Goal: Find specific page/section: Find specific page/section

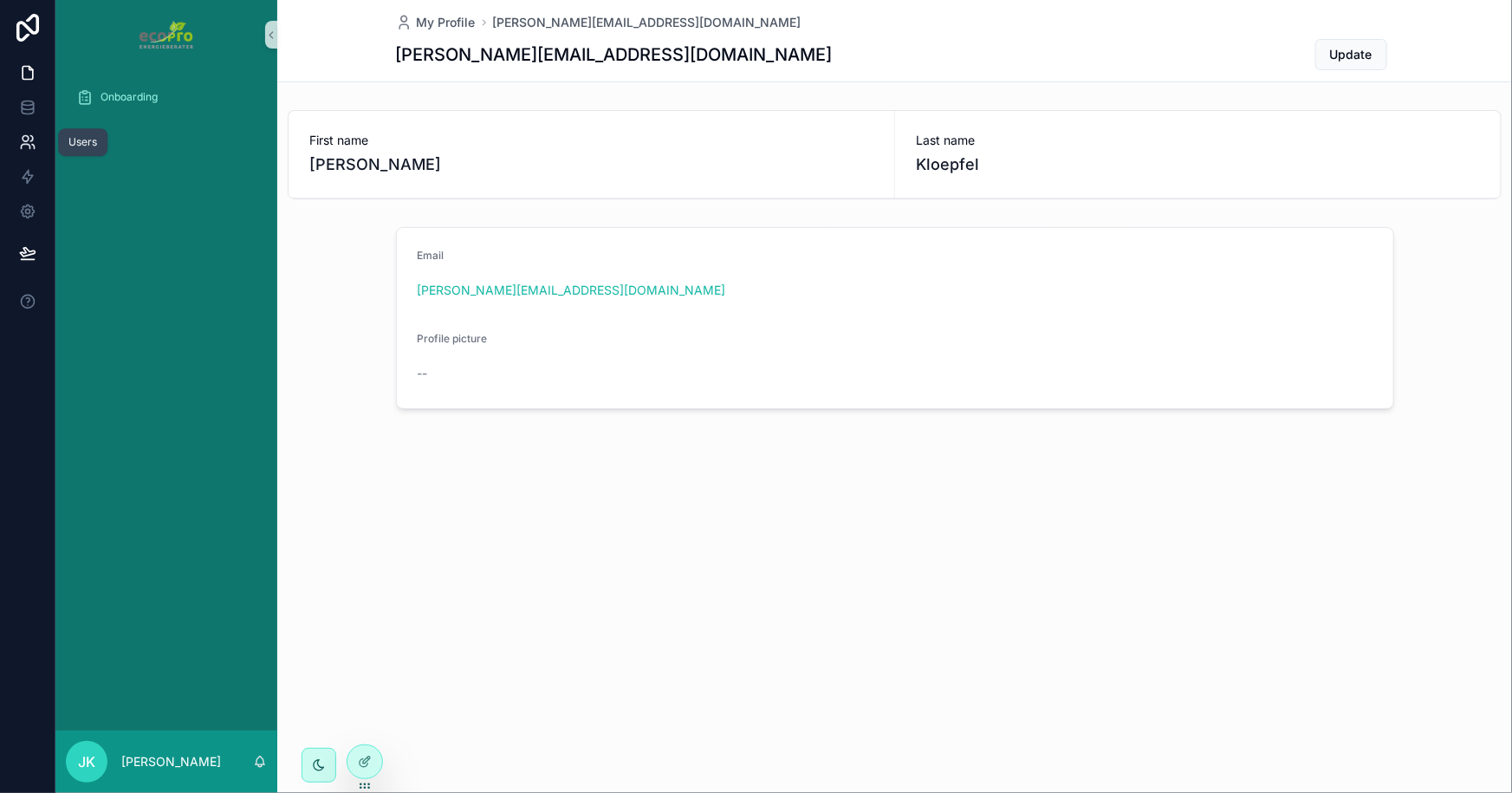
click at [17, 139] on link at bounding box center [27, 142] width 55 height 34
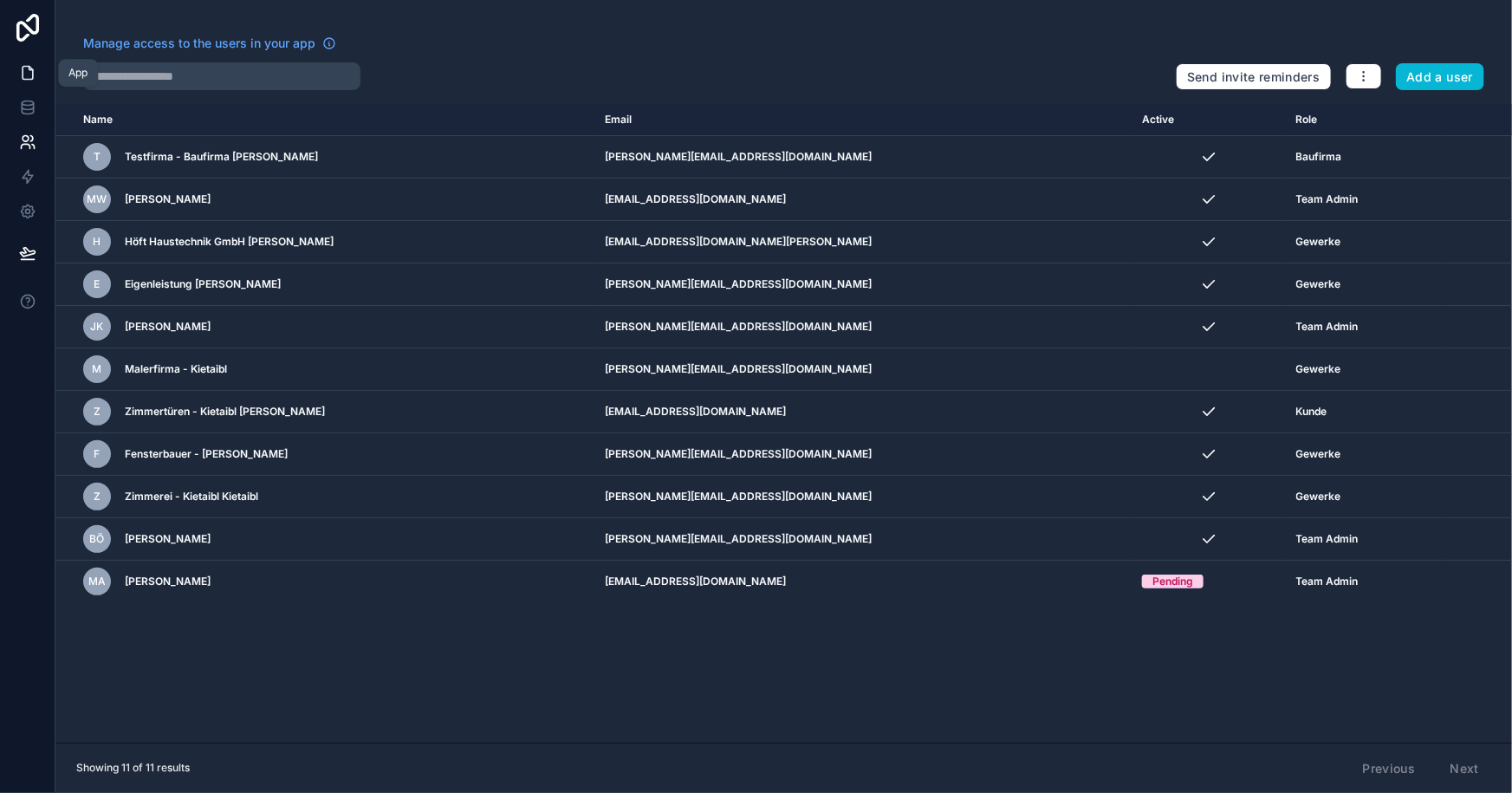
click at [22, 73] on icon at bounding box center [27, 73] width 10 height 13
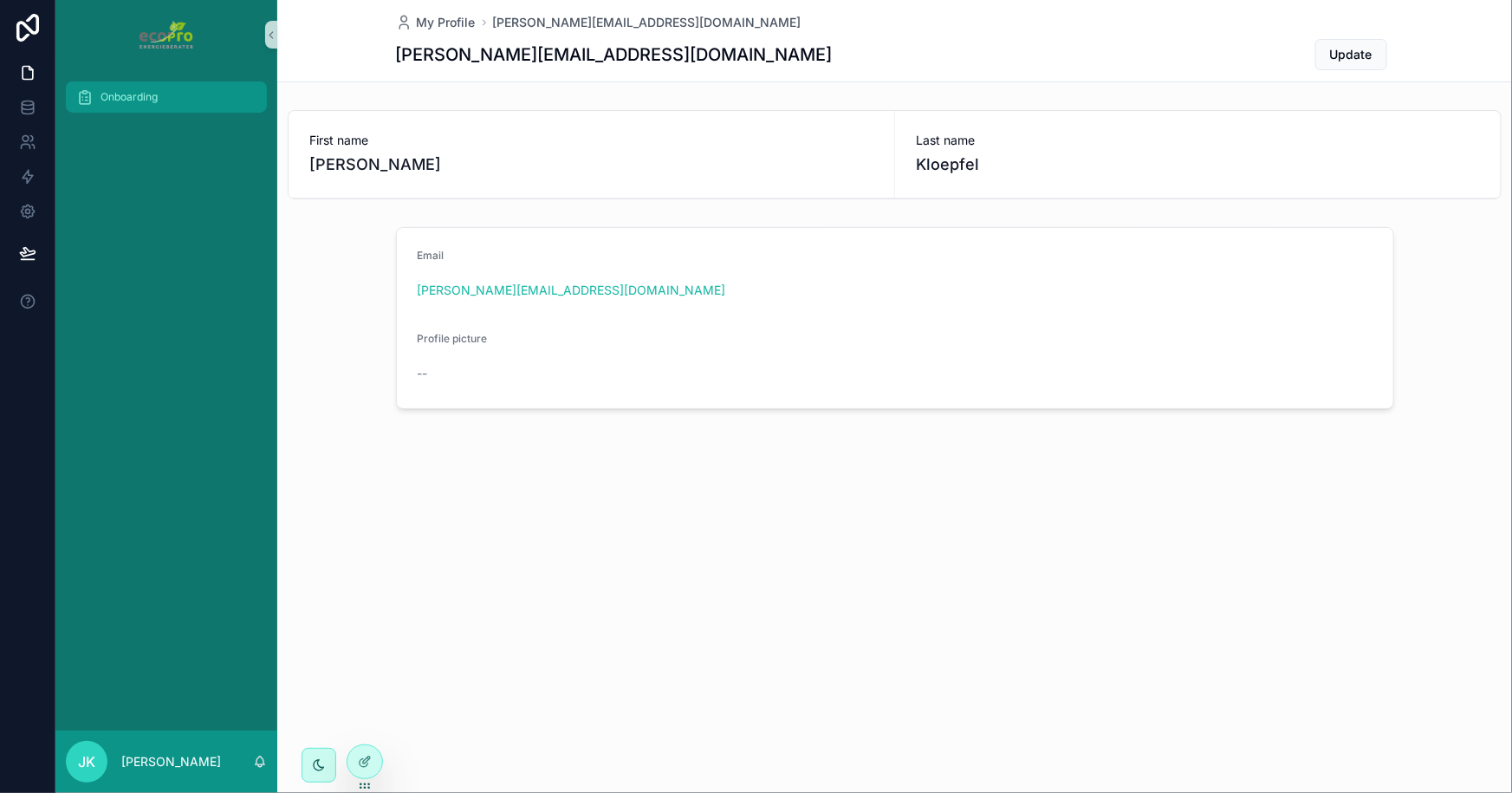
click at [122, 104] on div "Onboarding" at bounding box center [166, 97] width 180 height 28
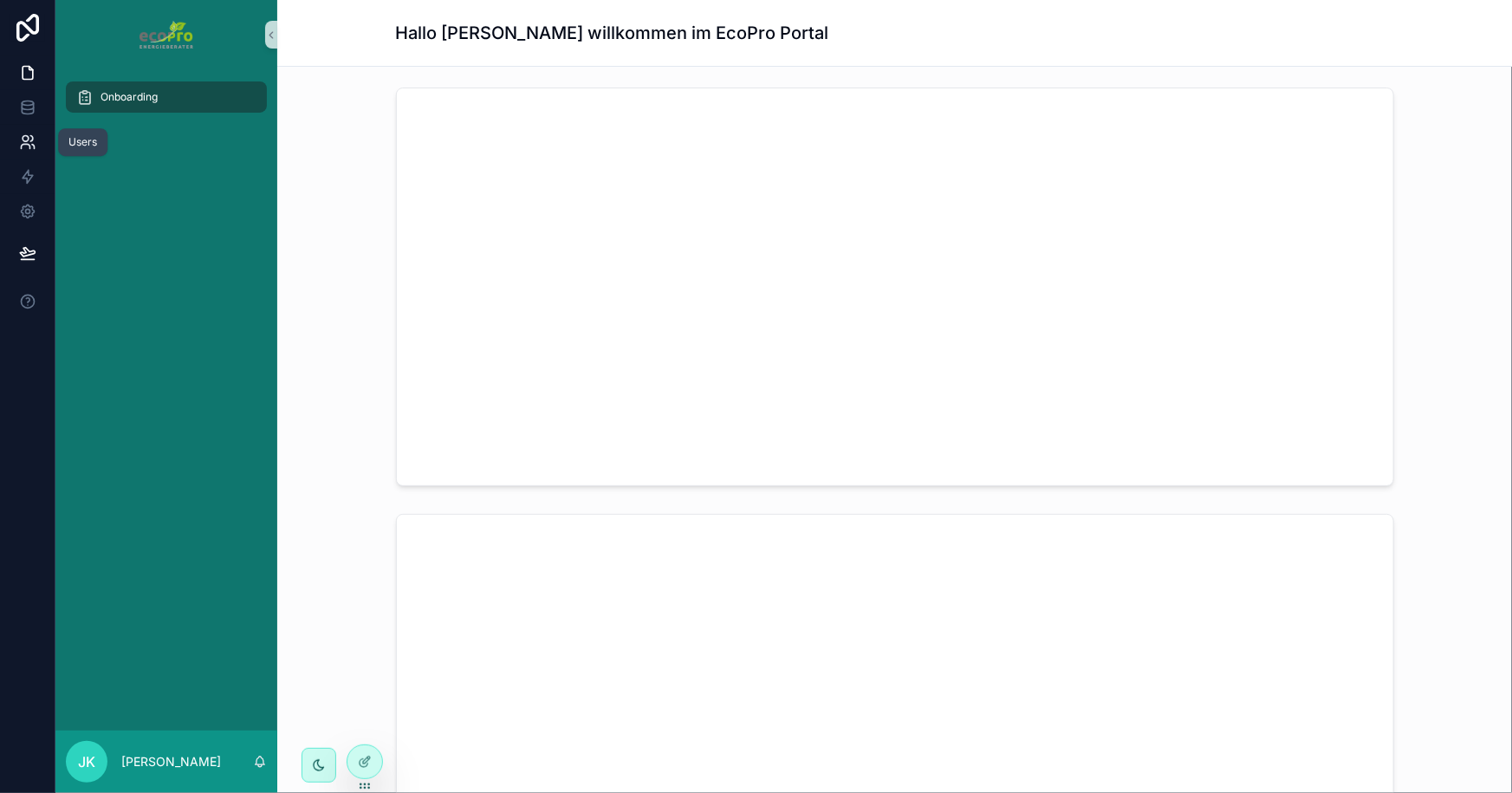
click at [24, 137] on icon at bounding box center [28, 142] width 18 height 18
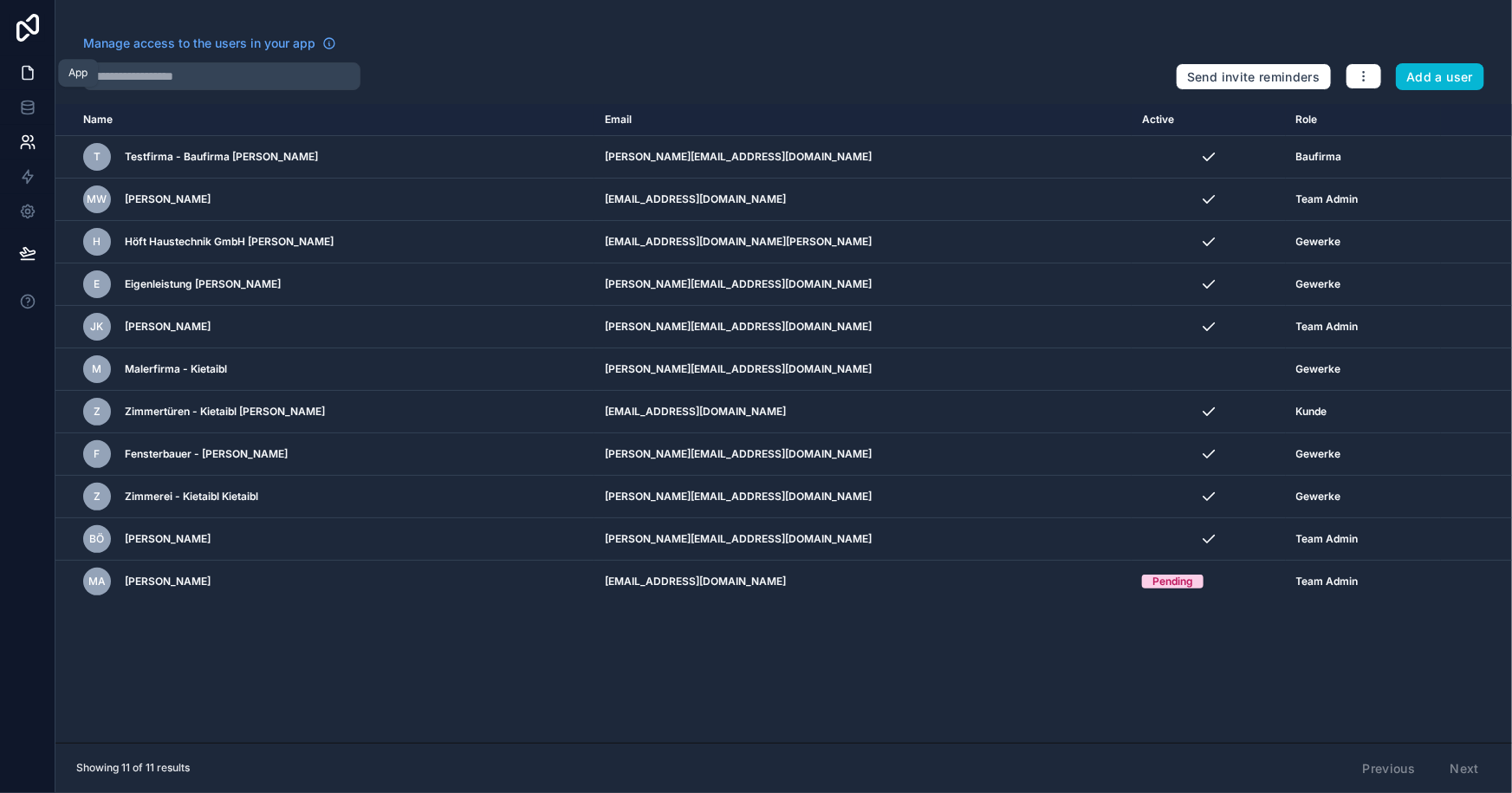
click at [19, 72] on icon at bounding box center [28, 72] width 18 height 18
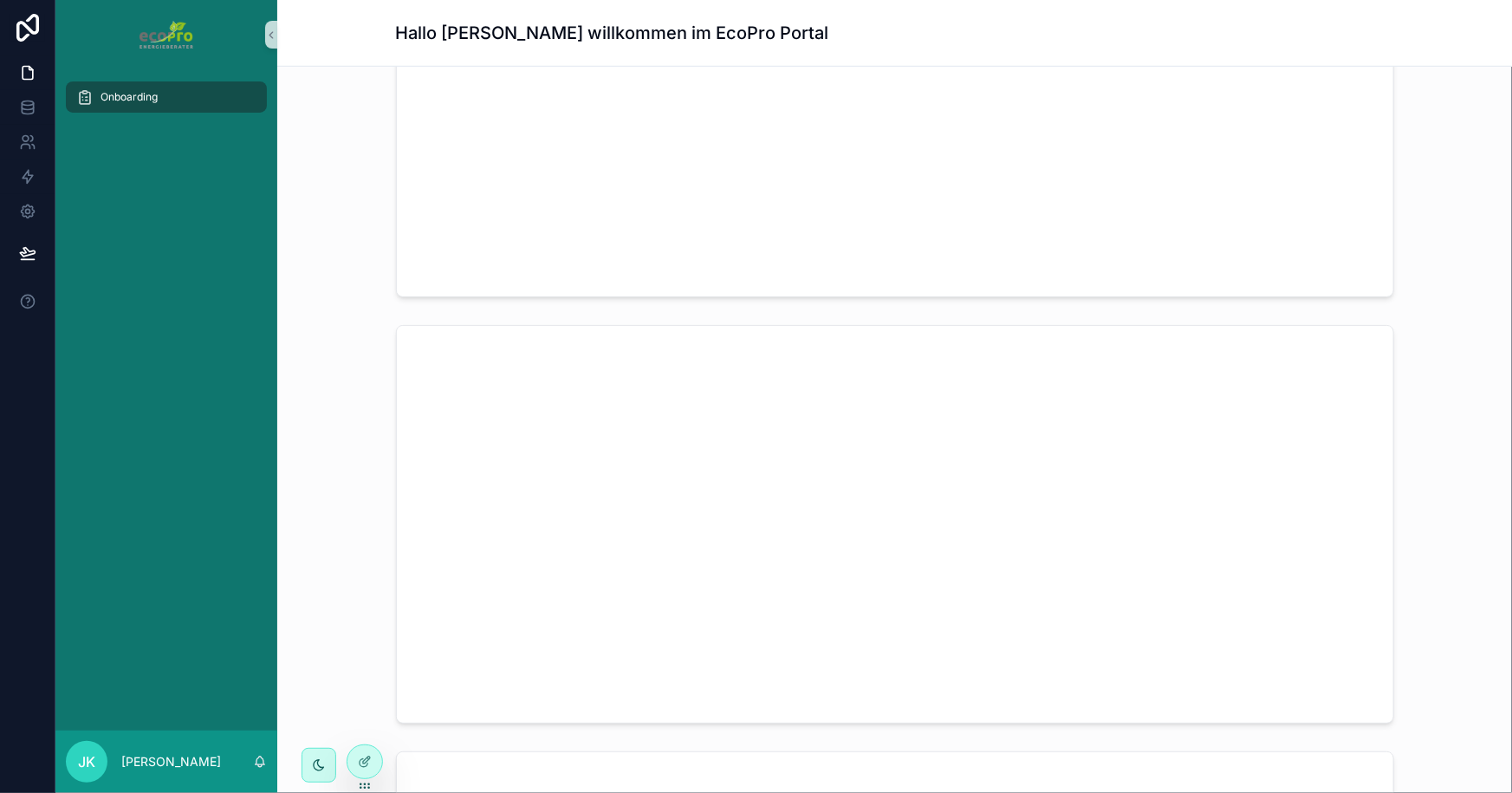
scroll to position [709, 0]
click at [28, 251] on icon at bounding box center [28, 252] width 18 height 18
click at [122, 555] on div "Onboarding" at bounding box center [166, 400] width 222 height 661
click at [116, 321] on div "Onboarding" at bounding box center [166, 400] width 222 height 661
